Goal: Register for event/course

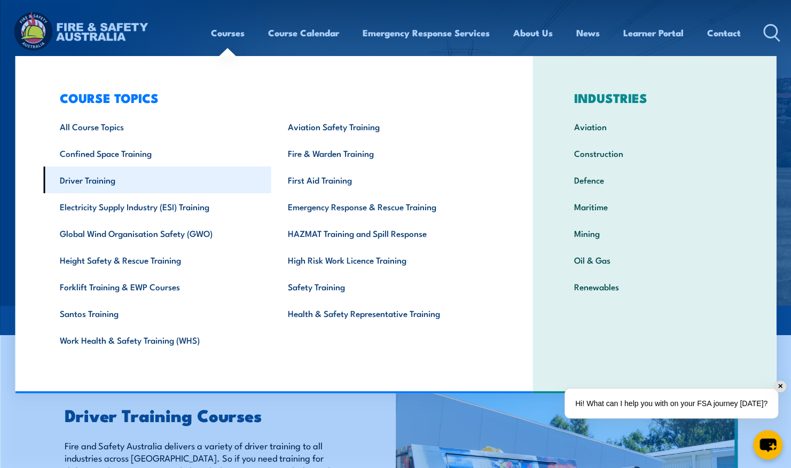
click at [93, 183] on link "Driver Training" at bounding box center [157, 180] width 228 height 27
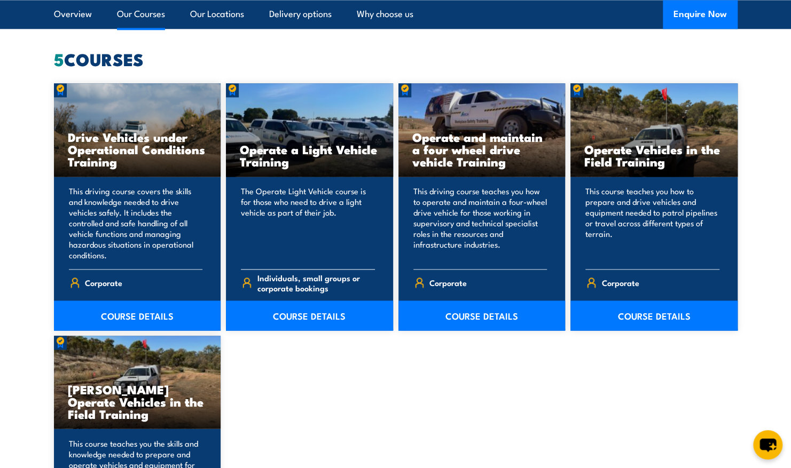
scroll to position [801, 0]
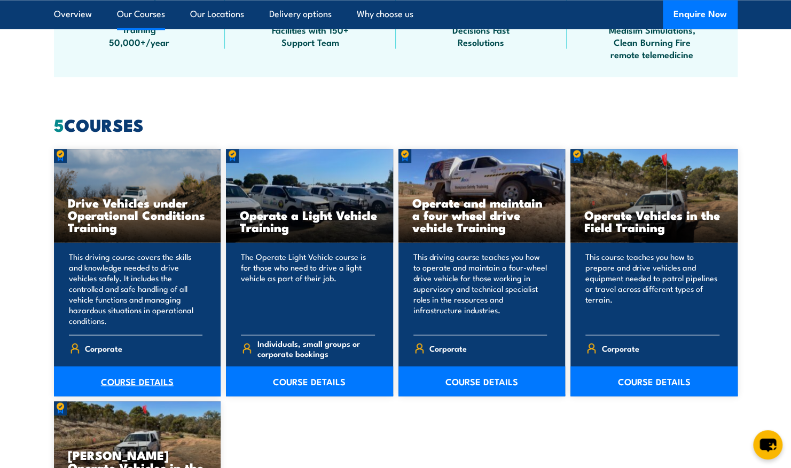
click at [168, 379] on link "COURSE DETAILS" at bounding box center [137, 381] width 167 height 30
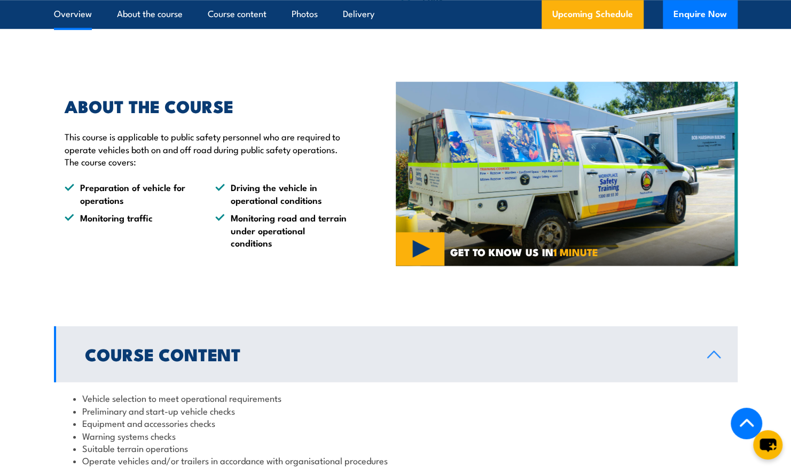
scroll to position [374, 0]
